Goal: Navigation & Orientation: Find specific page/section

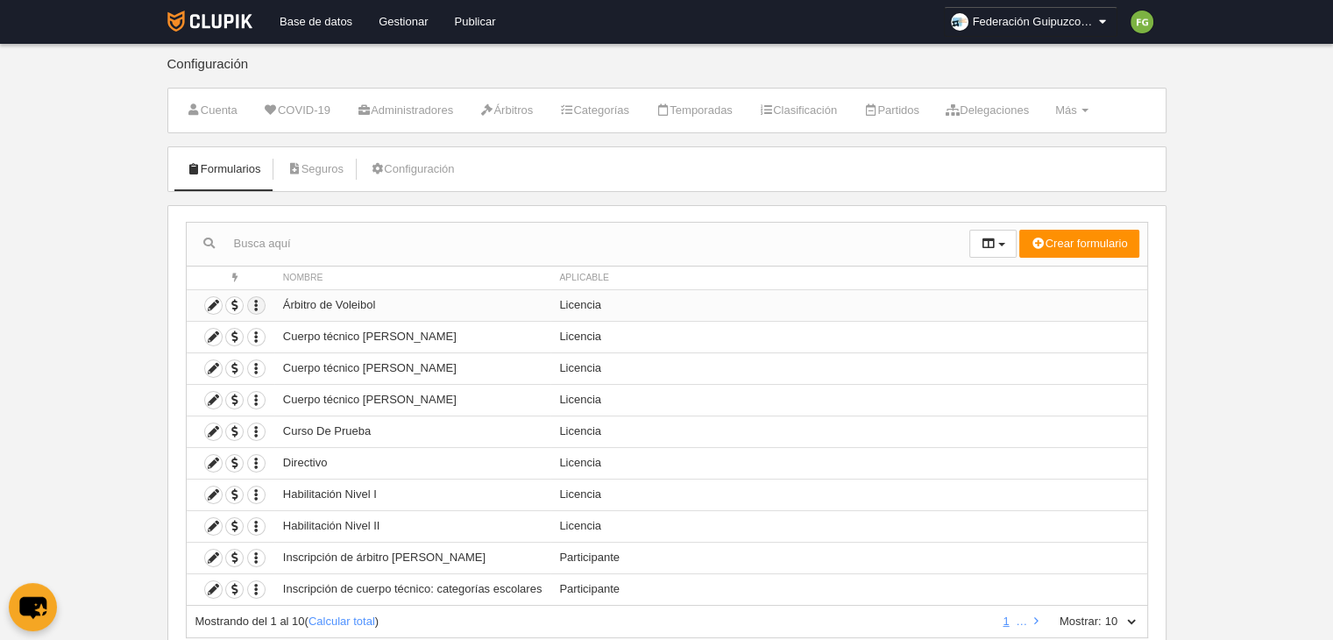
click at [259, 303] on icon "button" at bounding box center [256, 305] width 17 height 17
click at [306, 308] on td "Árbitro de Voleibol" at bounding box center [412, 305] width 277 height 32
click at [319, 307] on td "Árbitro de Voleibol" at bounding box center [412, 305] width 277 height 32
click at [400, 308] on td "Árbitro de Voleibol" at bounding box center [412, 305] width 277 height 32
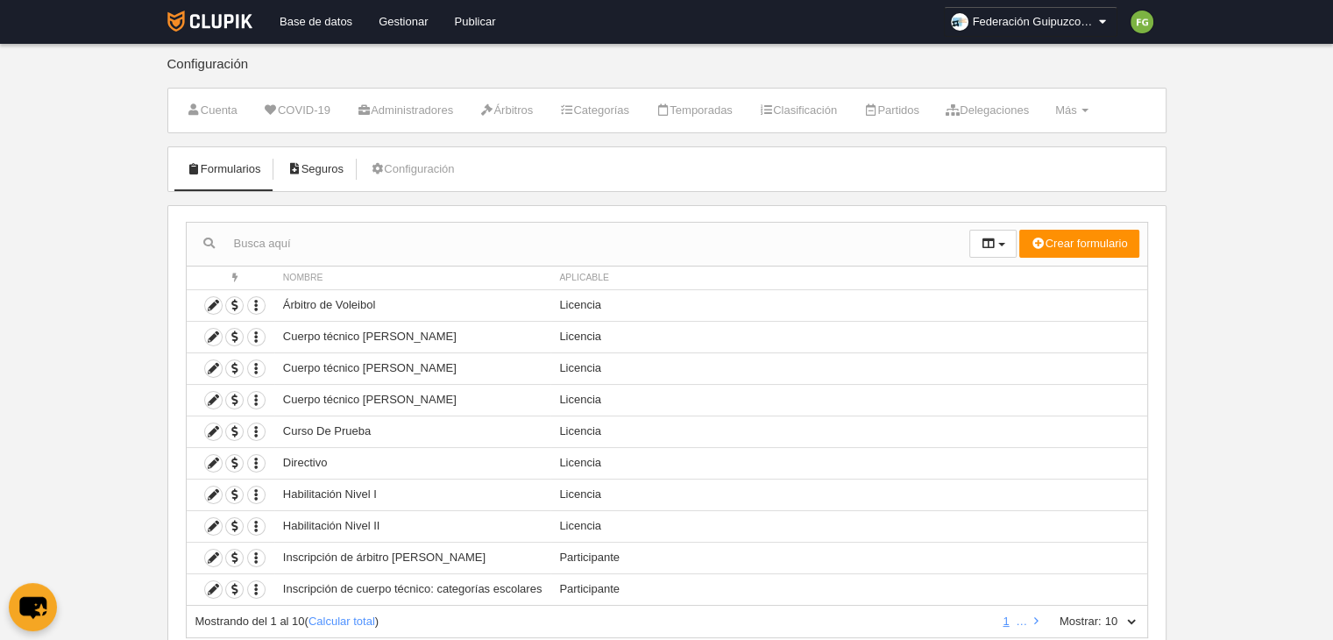
click at [323, 165] on link "Seguros" at bounding box center [315, 169] width 76 height 26
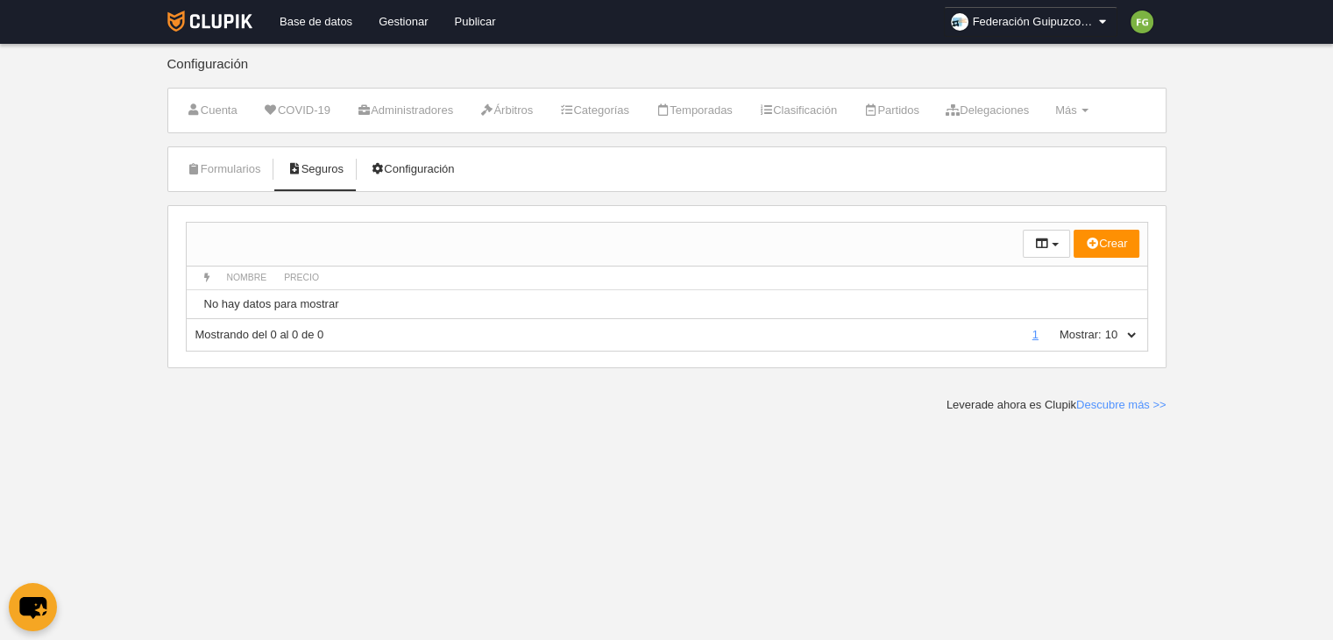
click at [418, 168] on link "Configuración" at bounding box center [411, 169] width 103 height 26
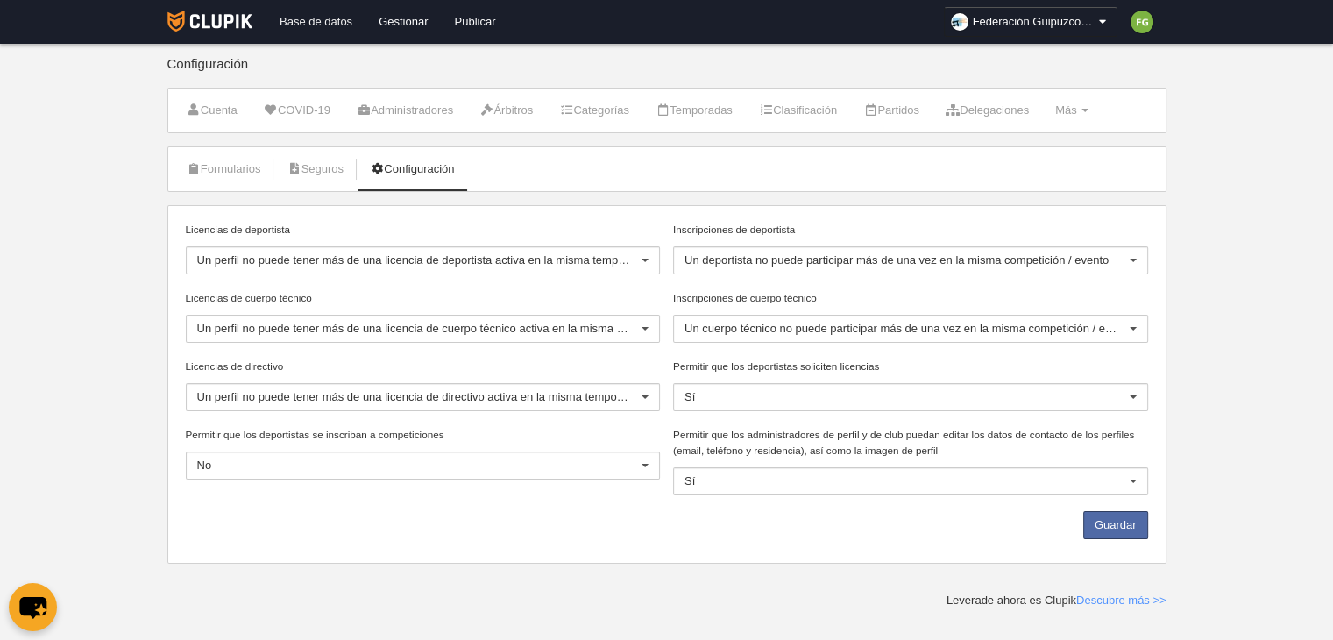
click at [327, 15] on link "Base de datos" at bounding box center [315, 22] width 99 height 44
click at [471, 18] on link "Publicar" at bounding box center [474, 22] width 67 height 44
